Goal: Navigation & Orientation: Find specific page/section

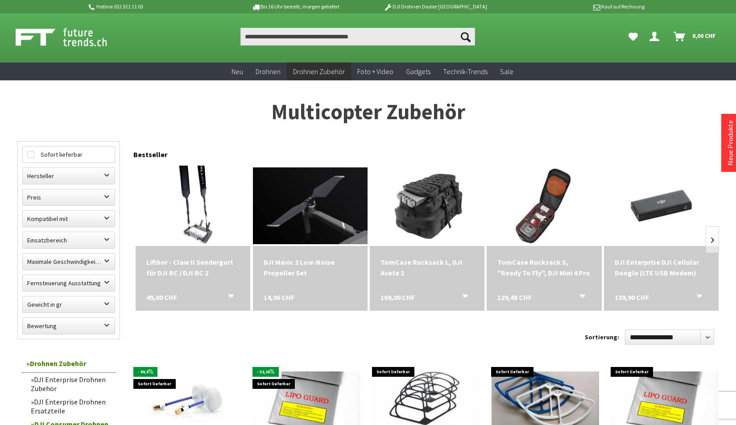
scroll to position [7, 0]
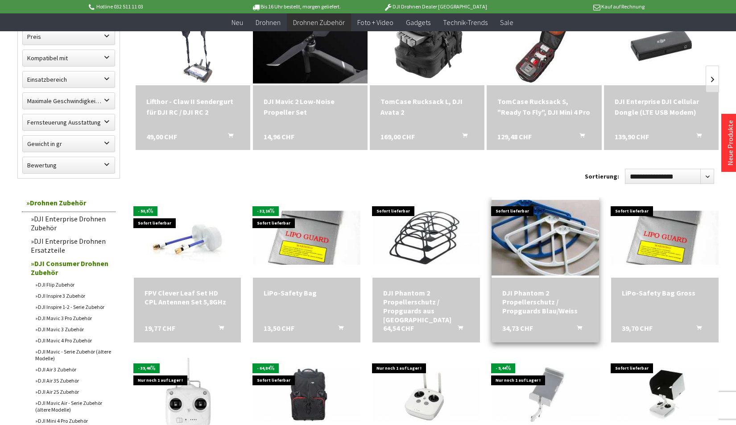
scroll to position [318, 0]
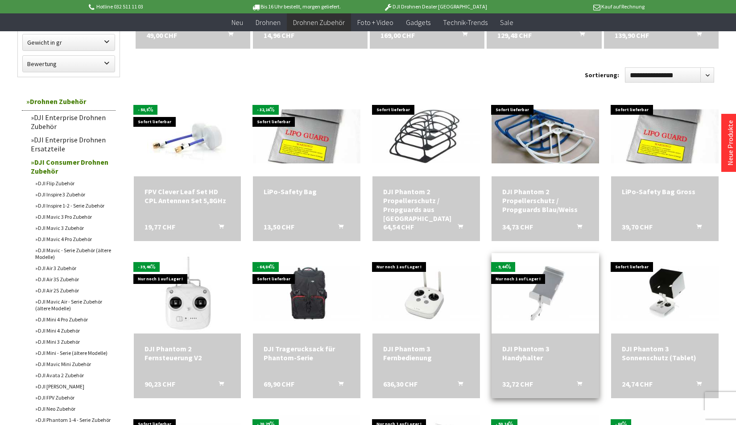
scroll to position [171, 0]
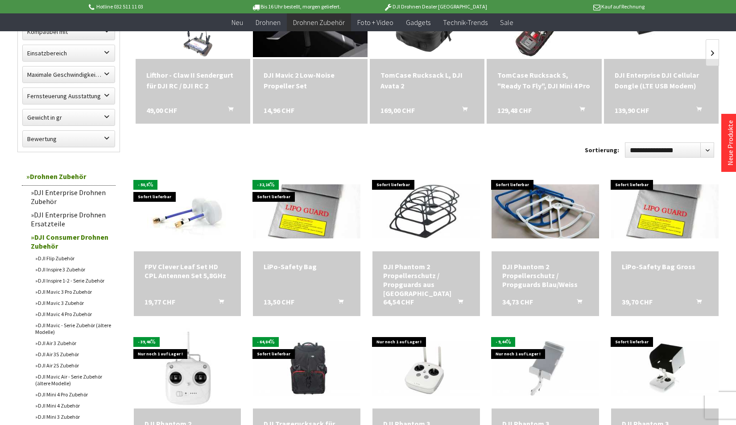
click at [66, 314] on link "DJI Mavic 4 Pro Zubehör" at bounding box center [73, 313] width 85 height 11
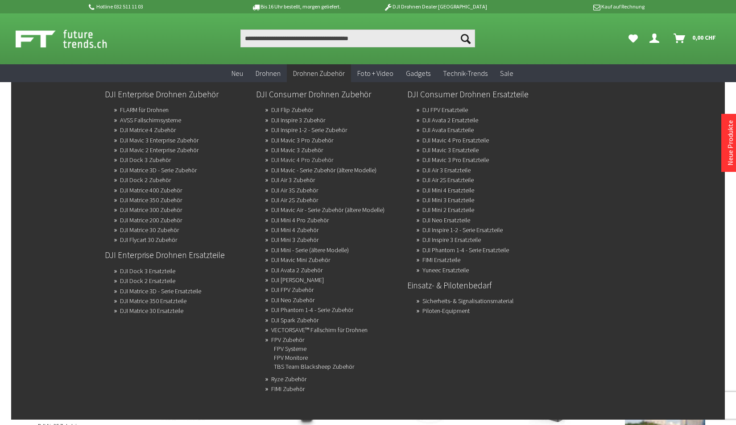
click at [309, 161] on link "DJI Mavic 4 Pro Zubehör" at bounding box center [302, 159] width 62 height 12
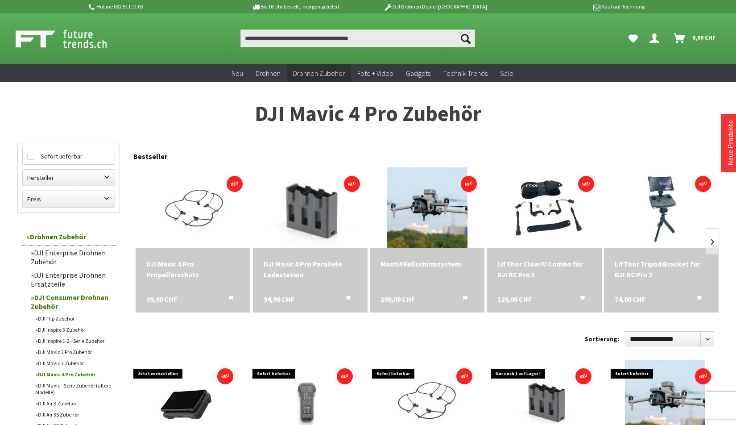
scroll to position [5, 0]
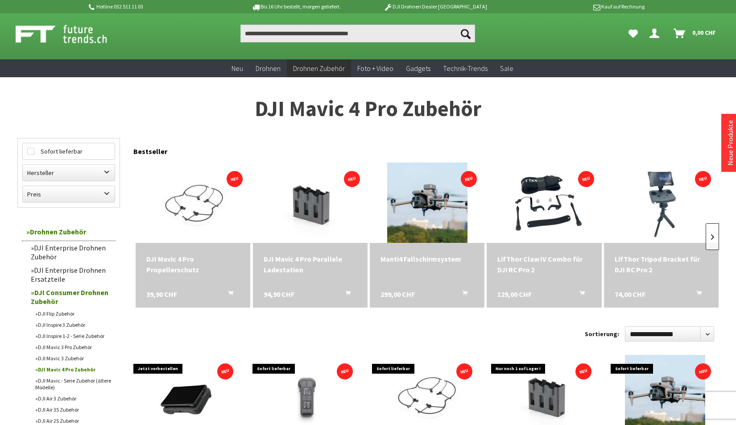
click at [716, 239] on link at bounding box center [712, 236] width 13 height 27
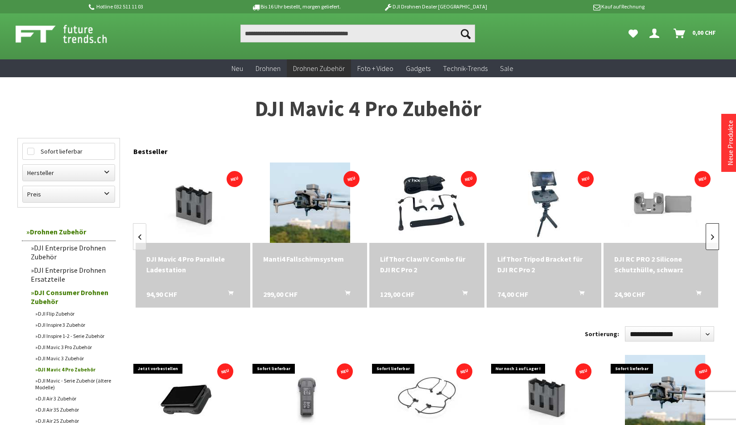
click at [711, 239] on link at bounding box center [712, 236] width 13 height 27
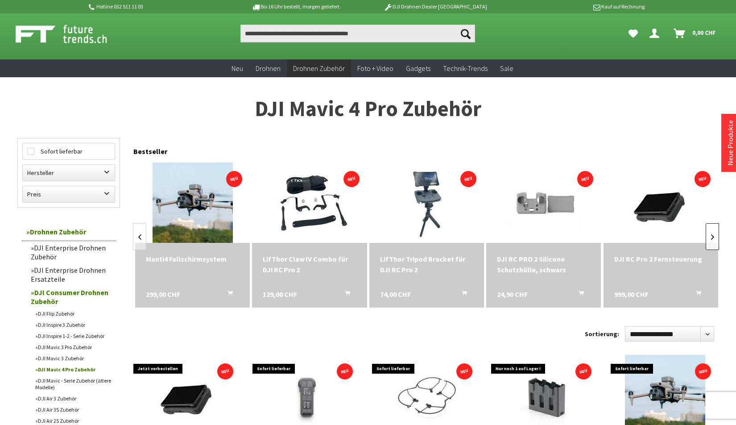
click at [711, 239] on link at bounding box center [712, 236] width 13 height 27
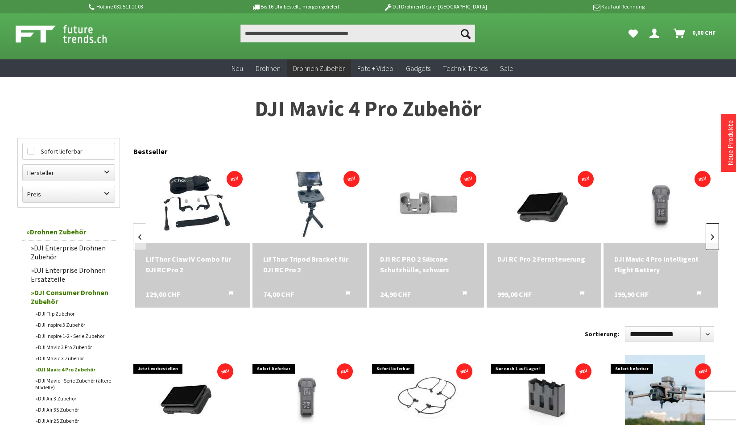
click at [711, 239] on link at bounding box center [712, 236] width 13 height 27
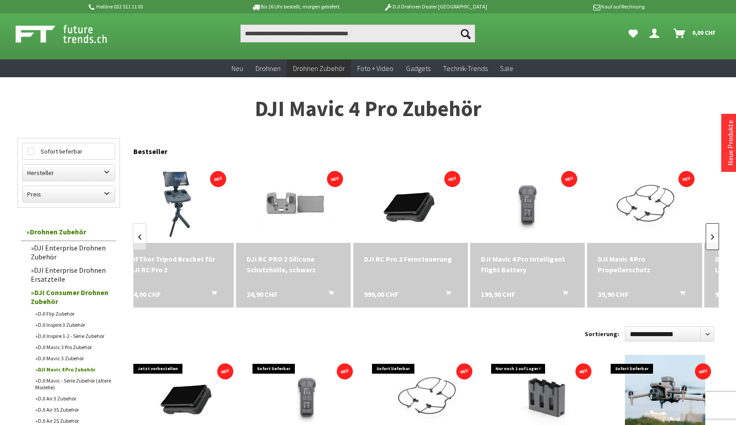
click at [711, 239] on link at bounding box center [712, 236] width 13 height 27
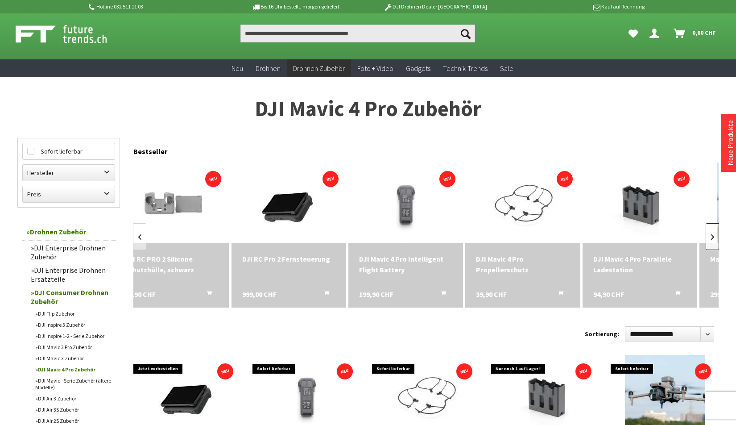
click at [711, 239] on link at bounding box center [712, 236] width 13 height 27
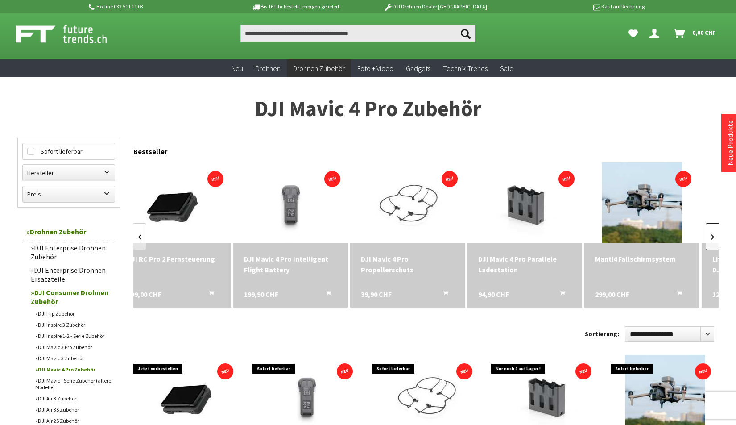
click at [711, 239] on link at bounding box center [712, 236] width 13 height 27
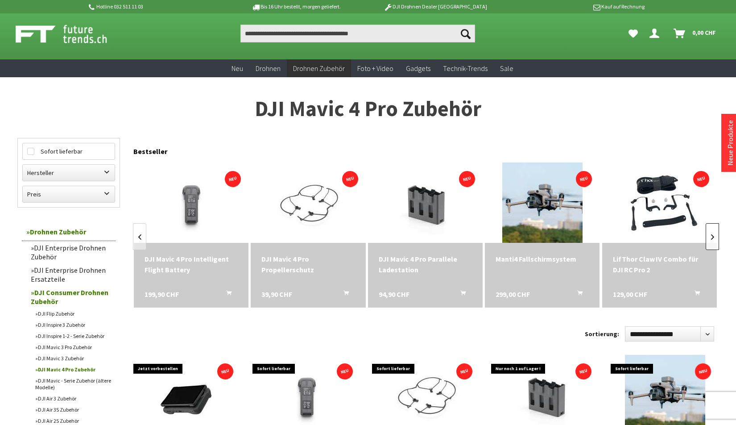
click at [711, 239] on link at bounding box center [712, 236] width 13 height 27
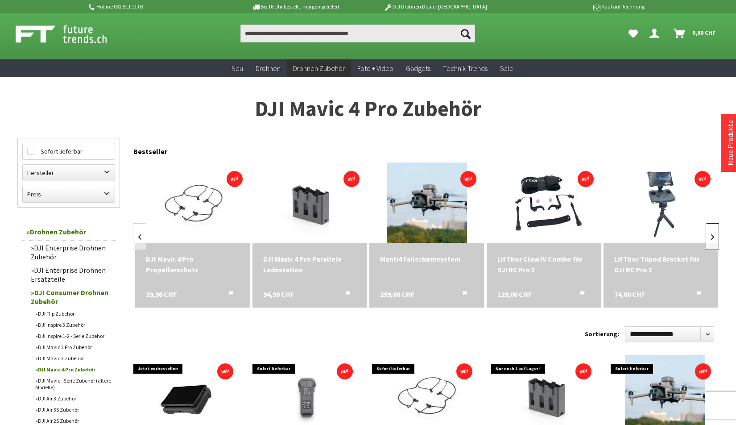
click at [711, 239] on link at bounding box center [712, 236] width 13 height 27
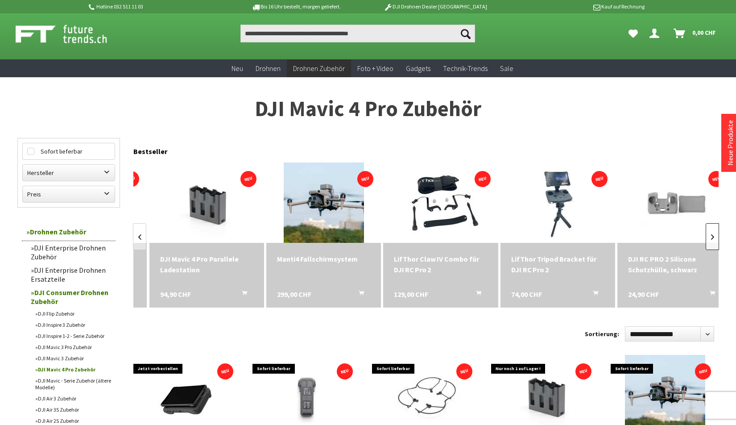
click at [711, 239] on link at bounding box center [712, 236] width 13 height 27
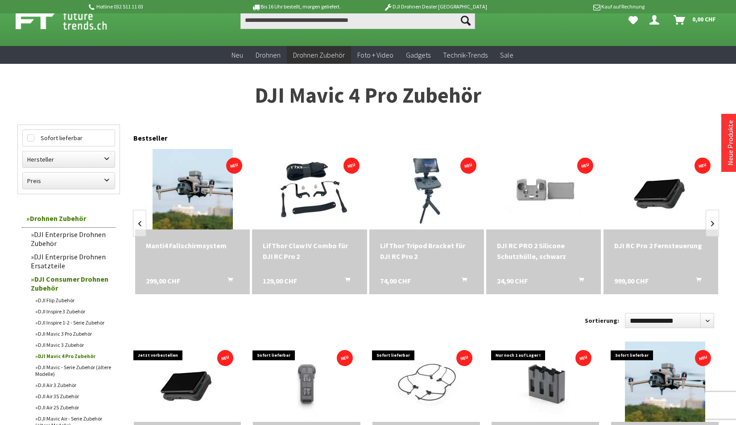
scroll to position [0, 0]
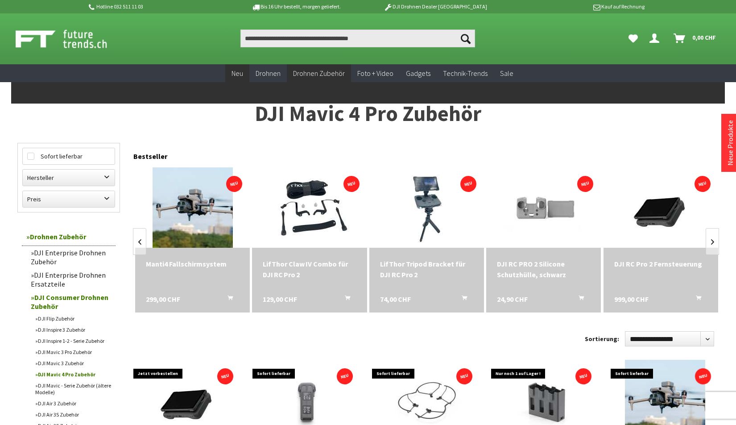
click at [240, 74] on span "Neu" at bounding box center [238, 73] width 12 height 9
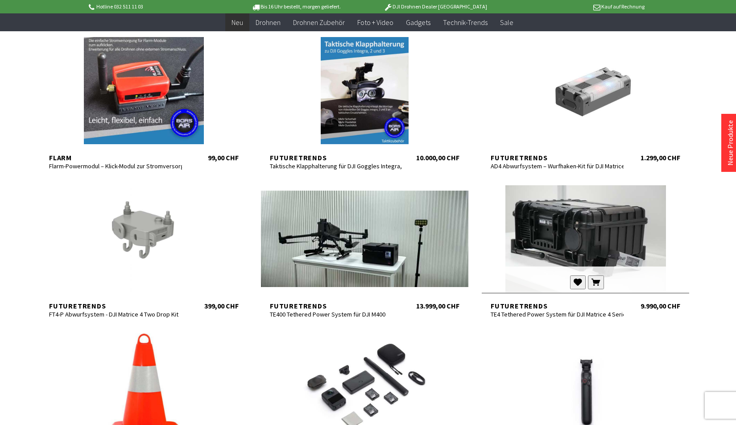
scroll to position [329, 0]
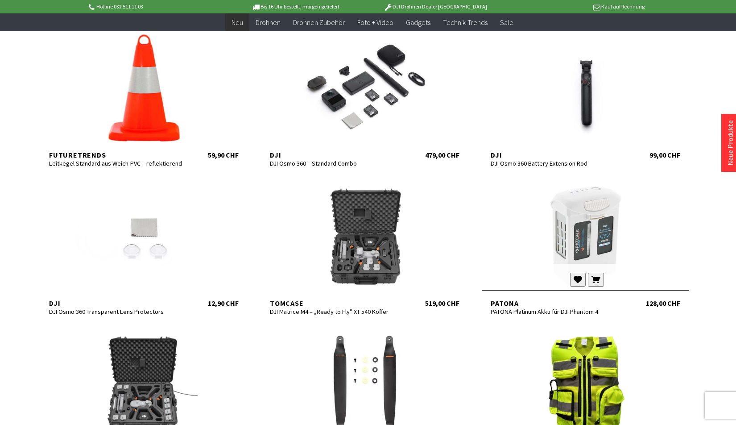
scroll to position [791, 0]
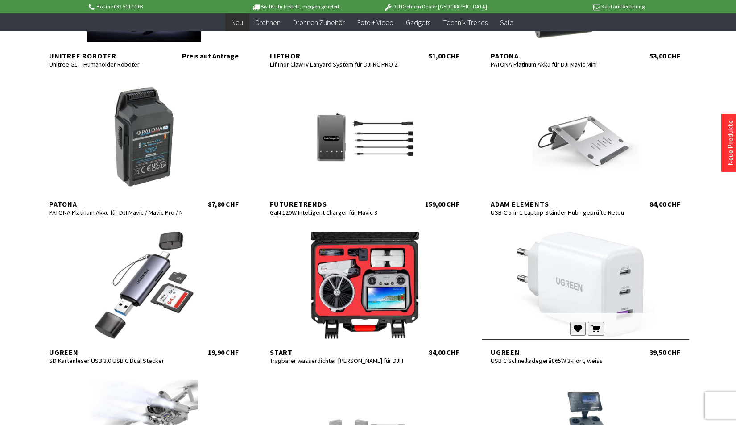
scroll to position [1376, 0]
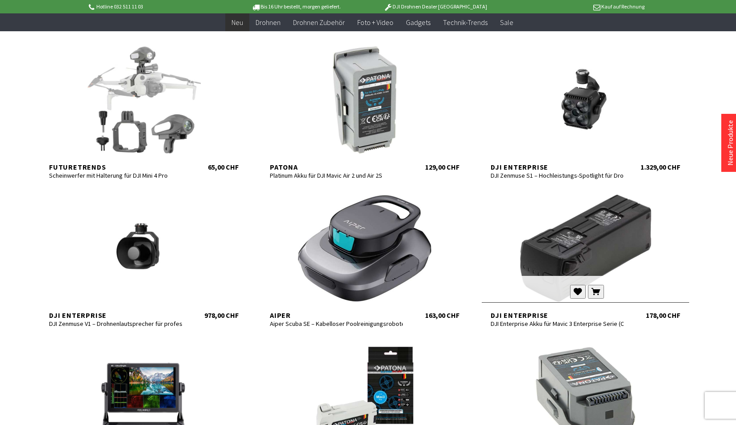
scroll to position [2694, 0]
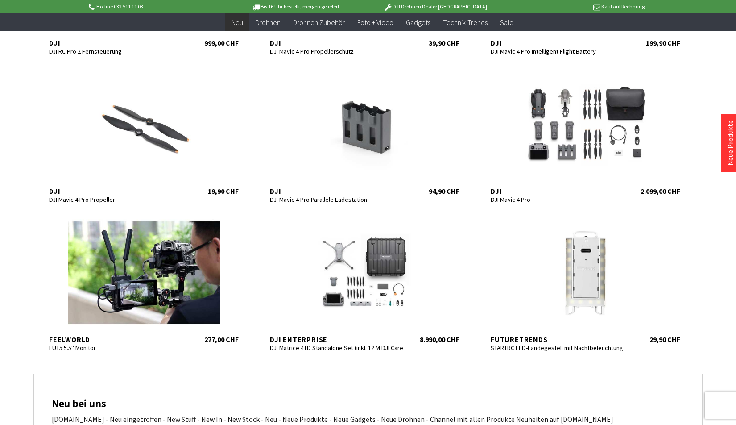
scroll to position [3095, 0]
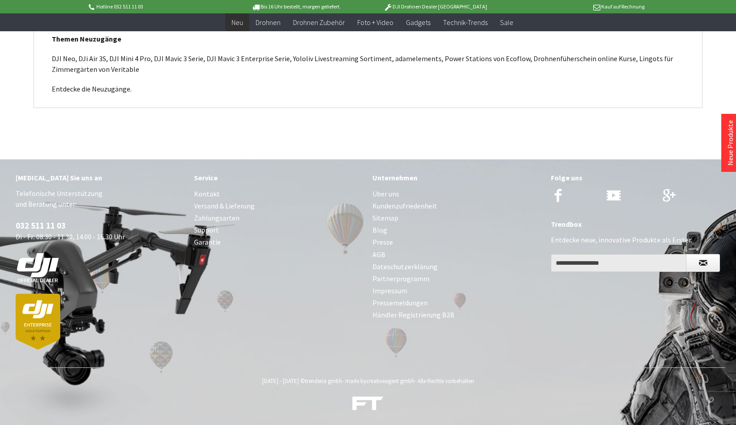
scroll to position [1839, 0]
